Goal: Task Accomplishment & Management: Use online tool/utility

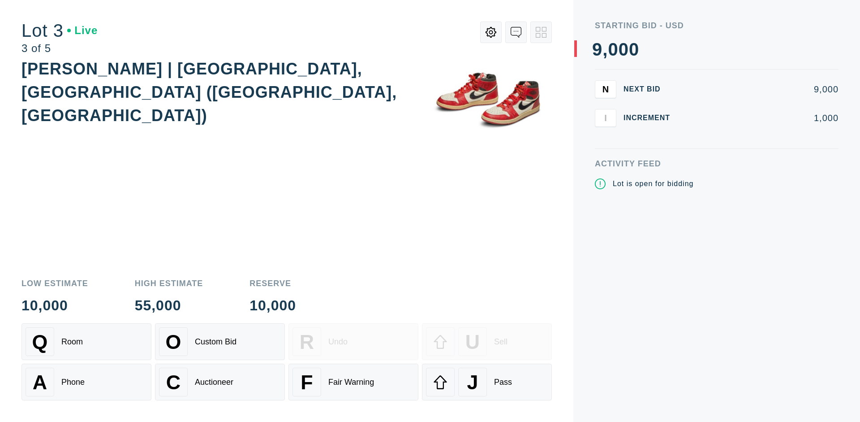
click at [487, 382] on div "J Pass" at bounding box center [487, 381] width 122 height 29
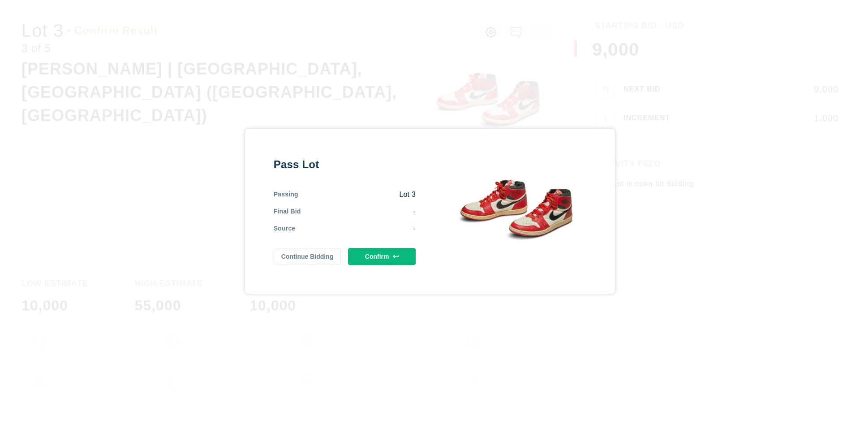
click at [382, 256] on button "Confirm" at bounding box center [382, 256] width 68 height 17
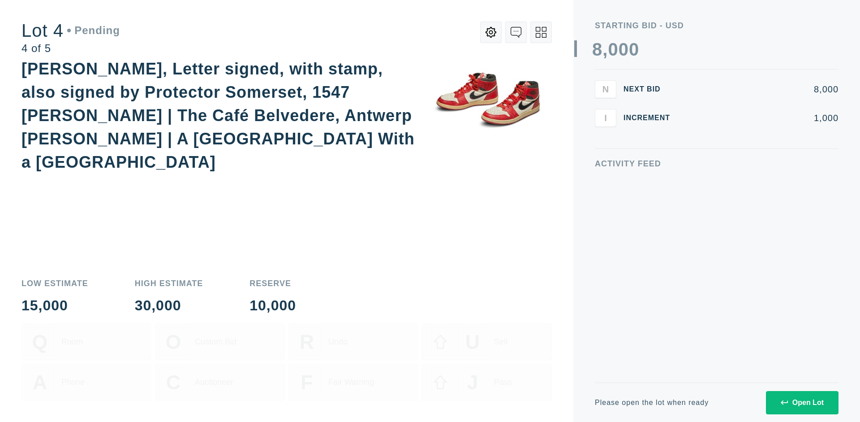
click at [541, 32] on icon at bounding box center [541, 32] width 11 height 11
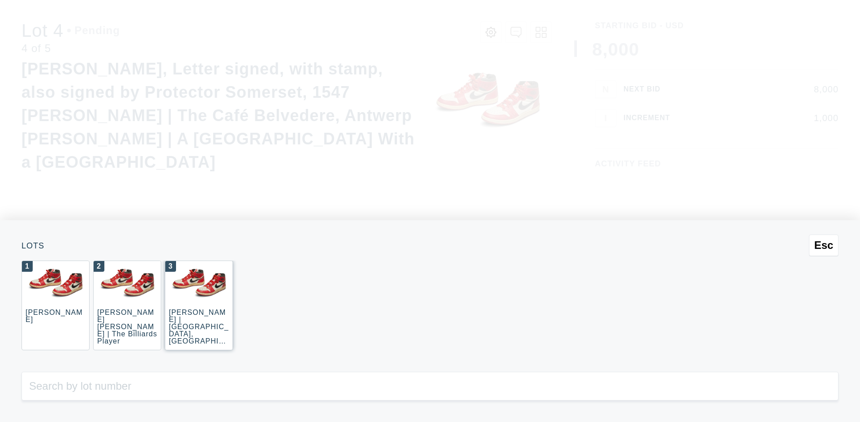
click at [199, 305] on div "3 JOAQUÍN SOROLLA | La Caleta, Málaga (La Caleta Beach, Málaga)" at bounding box center [199, 305] width 68 height 90
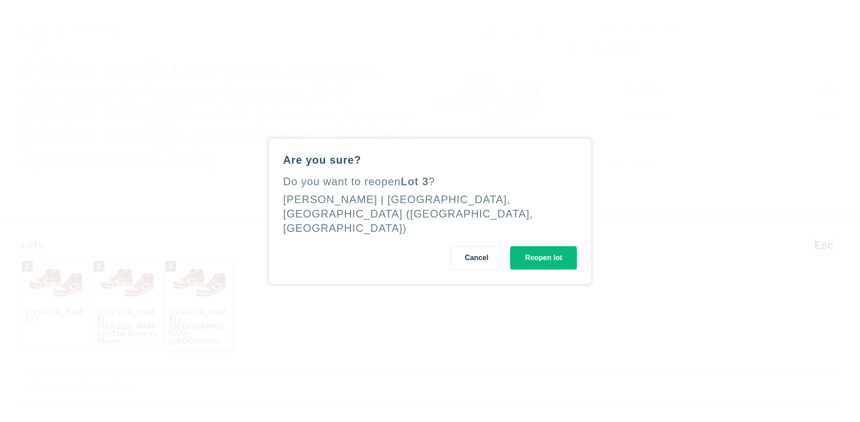
click at [543, 250] on button "Reopen lot" at bounding box center [543, 257] width 67 height 23
